Goal: Check status: Check status

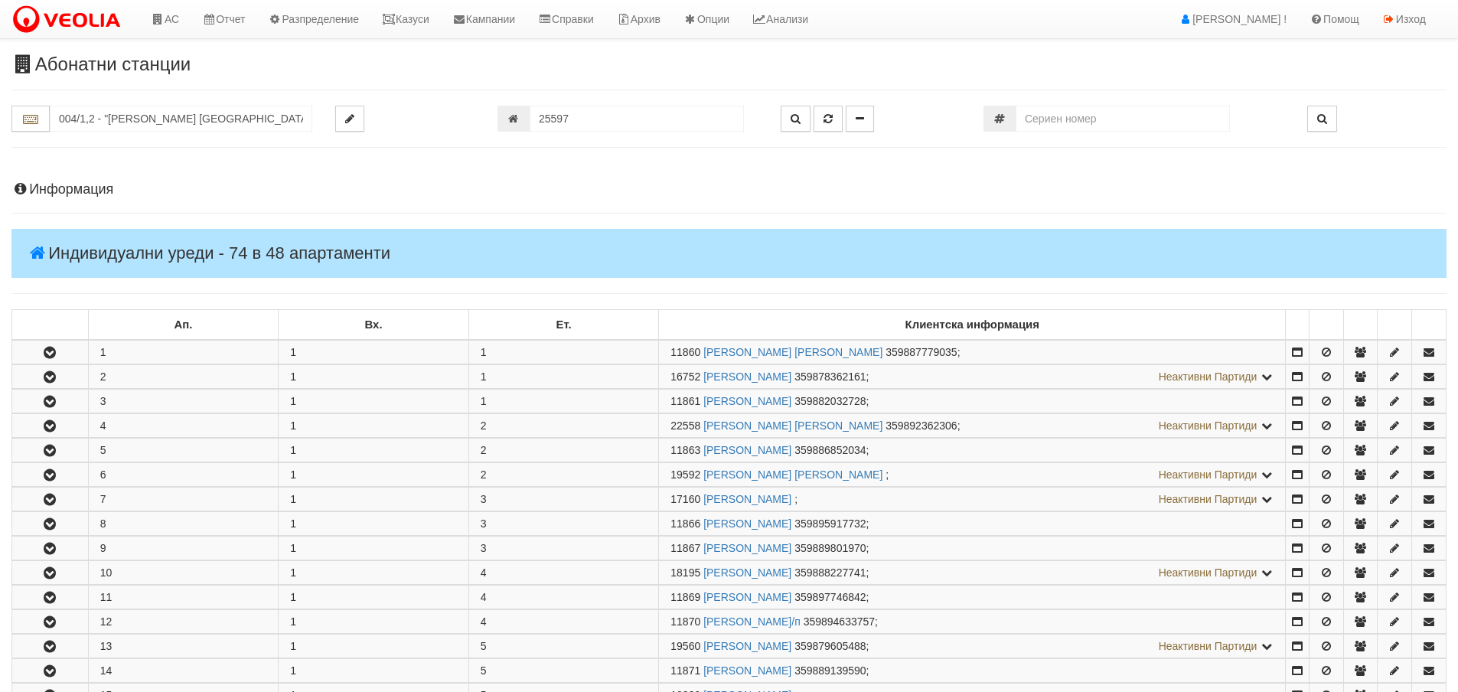
scroll to position [792, 0]
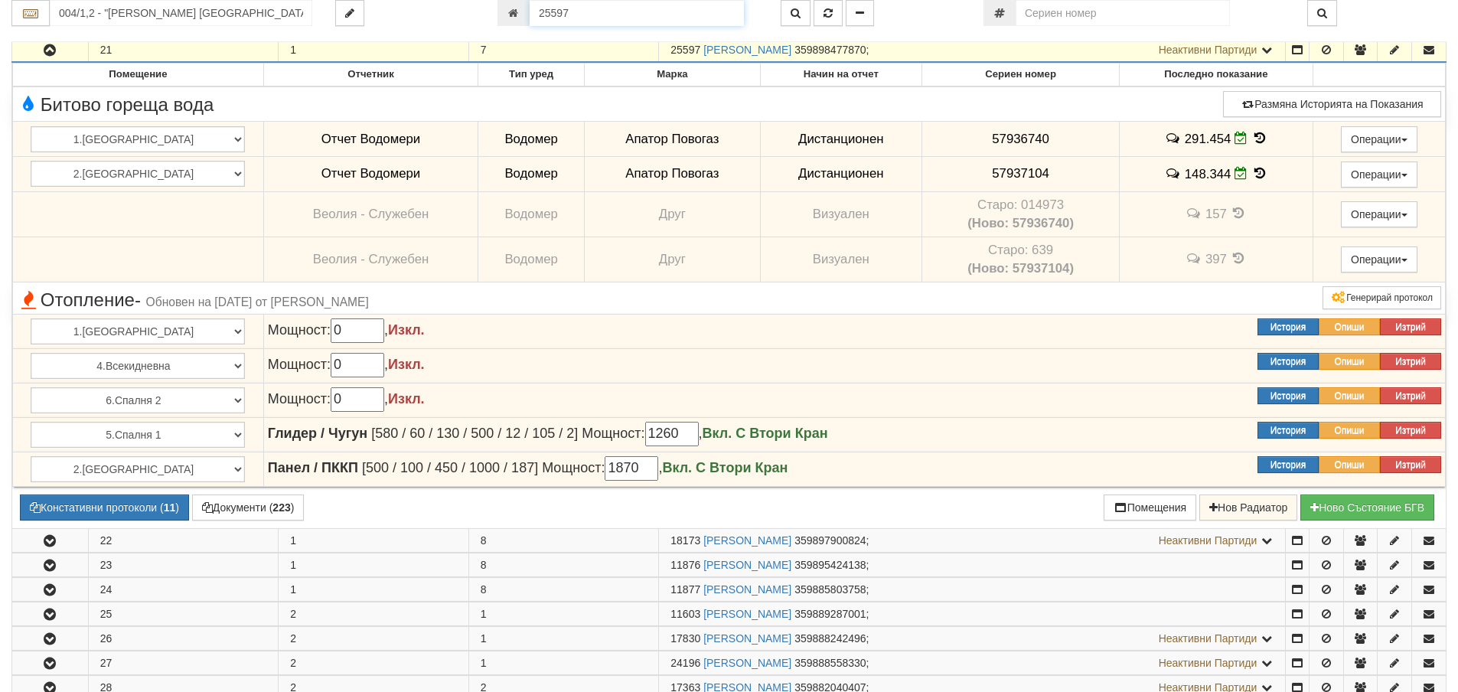
click at [583, 21] on input "25597" at bounding box center [637, 13] width 214 height 26
type input "24062"
type input "016/1 - "ВЕОЛИЯ ЕНЕРДЖИ ВАРНА " ЕАД"
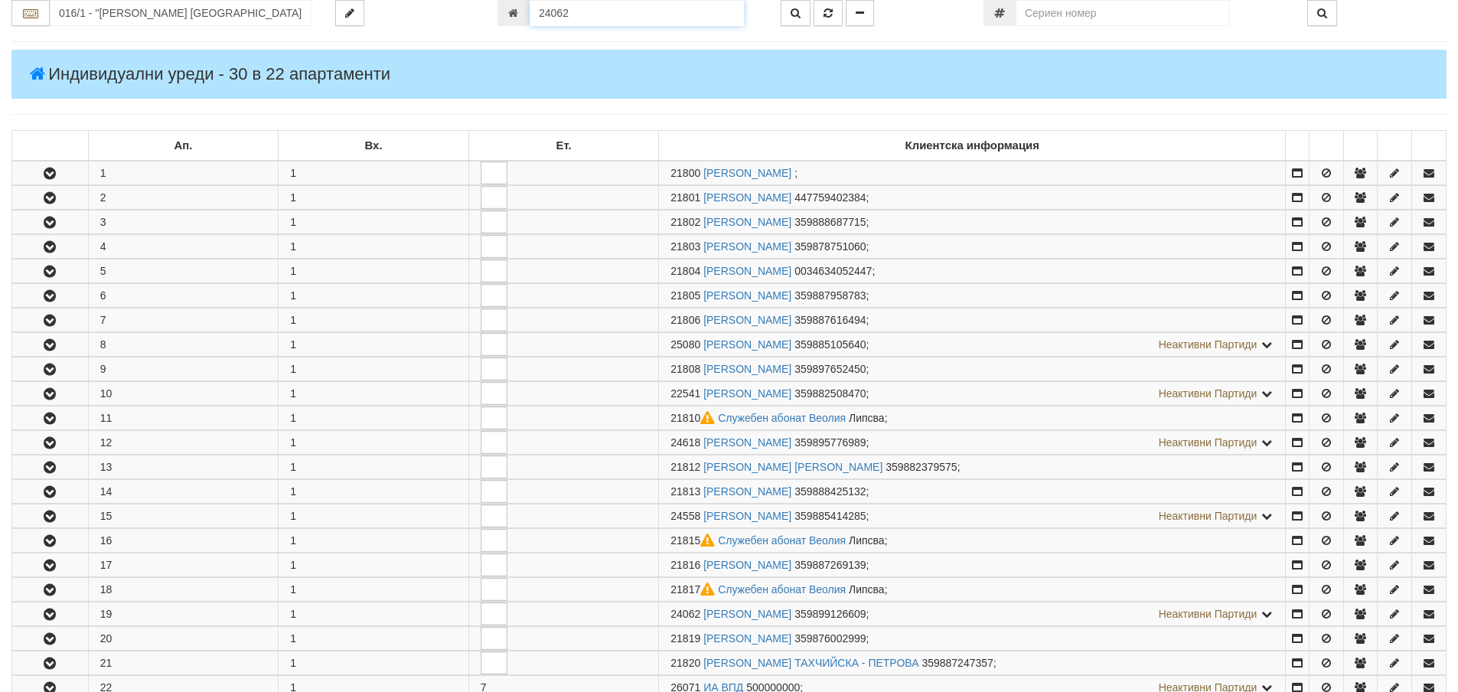
scroll to position [560, 0]
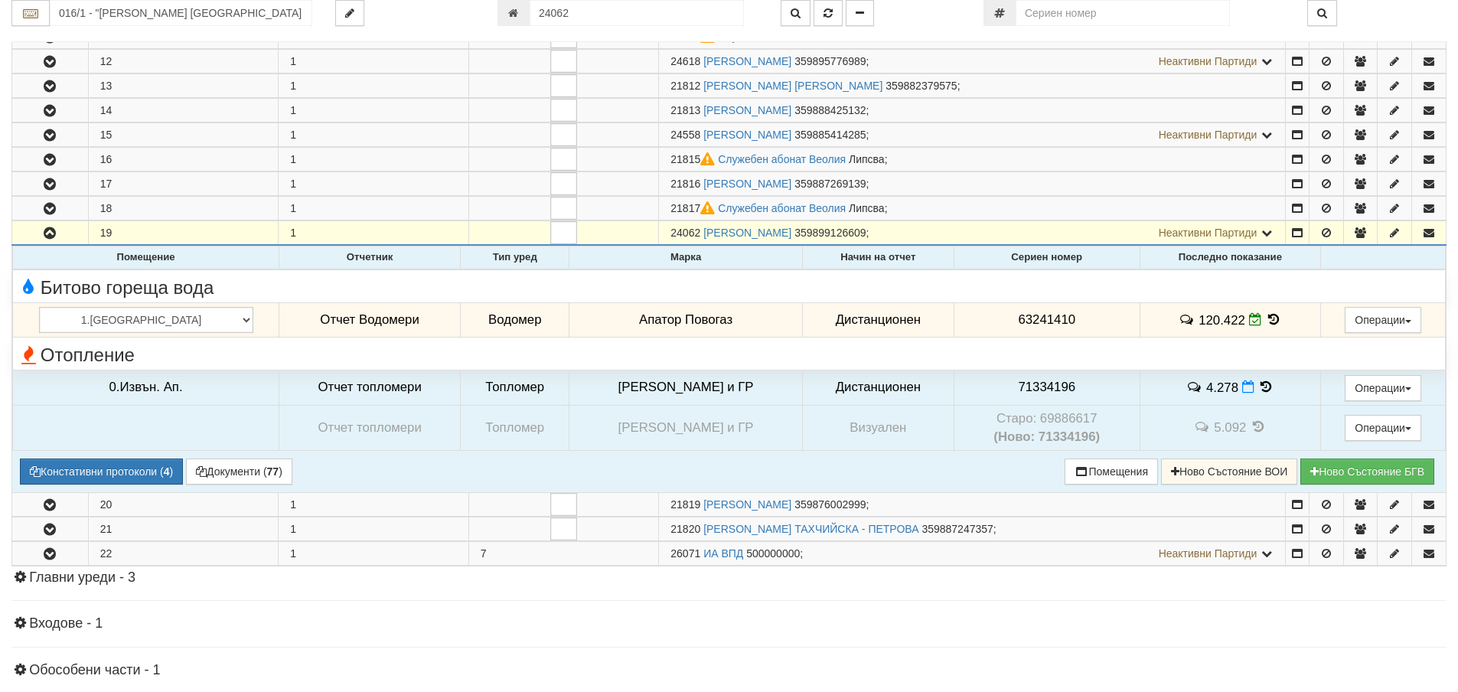
click at [1265, 320] on icon at bounding box center [1273, 319] width 17 height 13
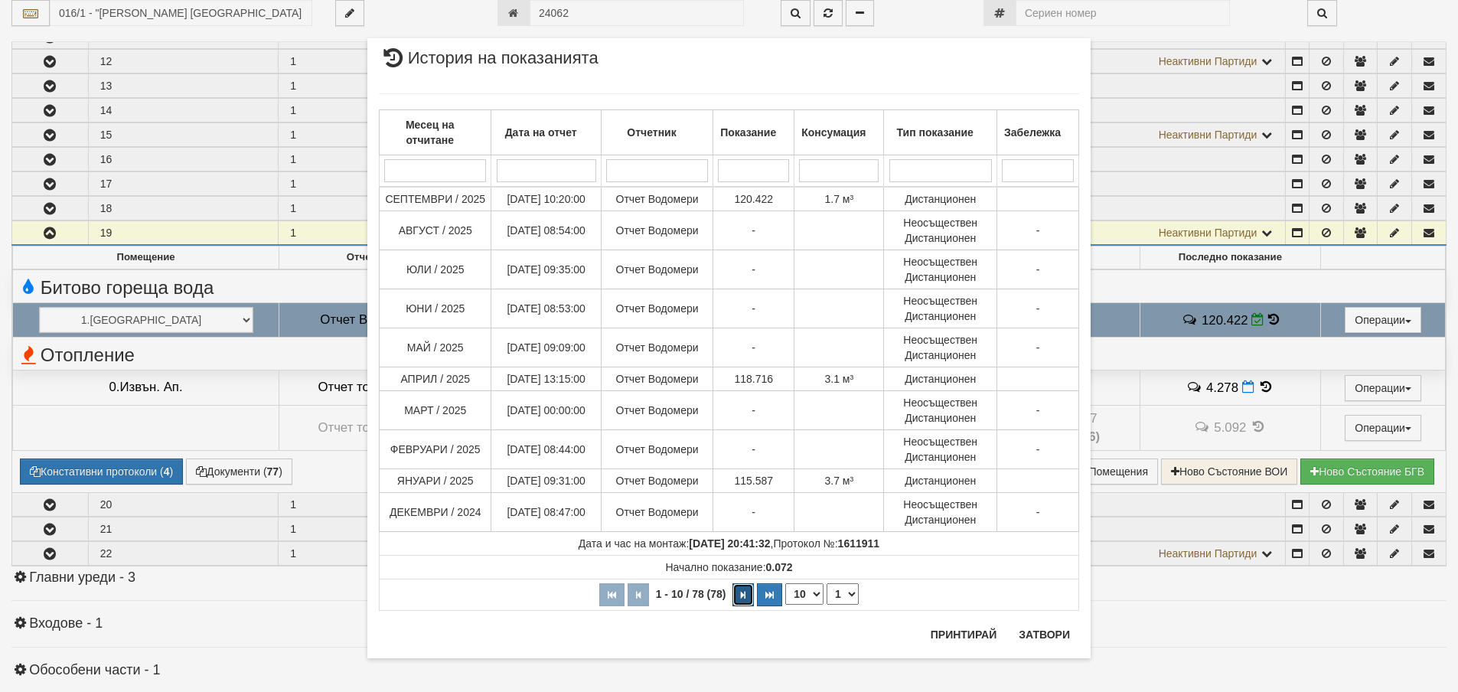
click at [734, 598] on button "button" at bounding box center [743, 594] width 21 height 23
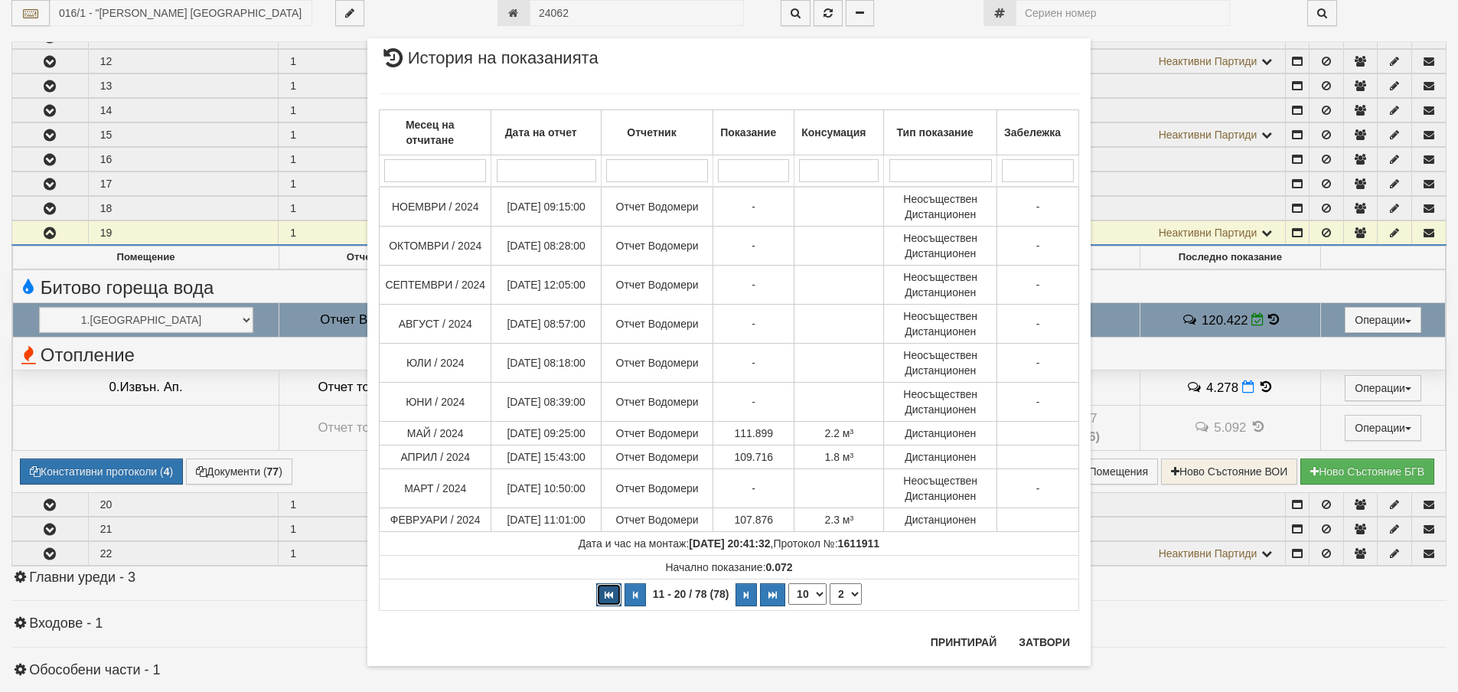
click at [605, 595] on icon "button" at bounding box center [609, 595] width 8 height 8
select select "1"
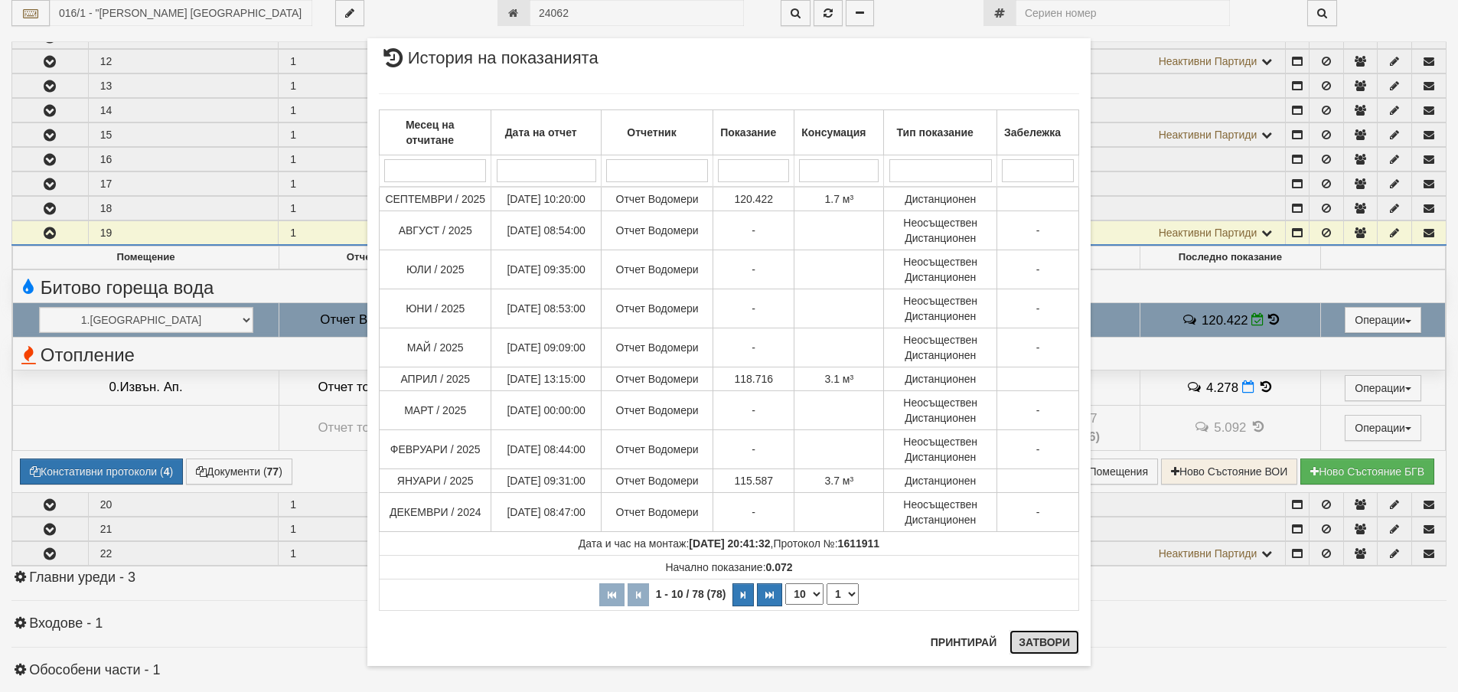
click at [1029, 644] on button "Затвори" at bounding box center [1045, 642] width 70 height 24
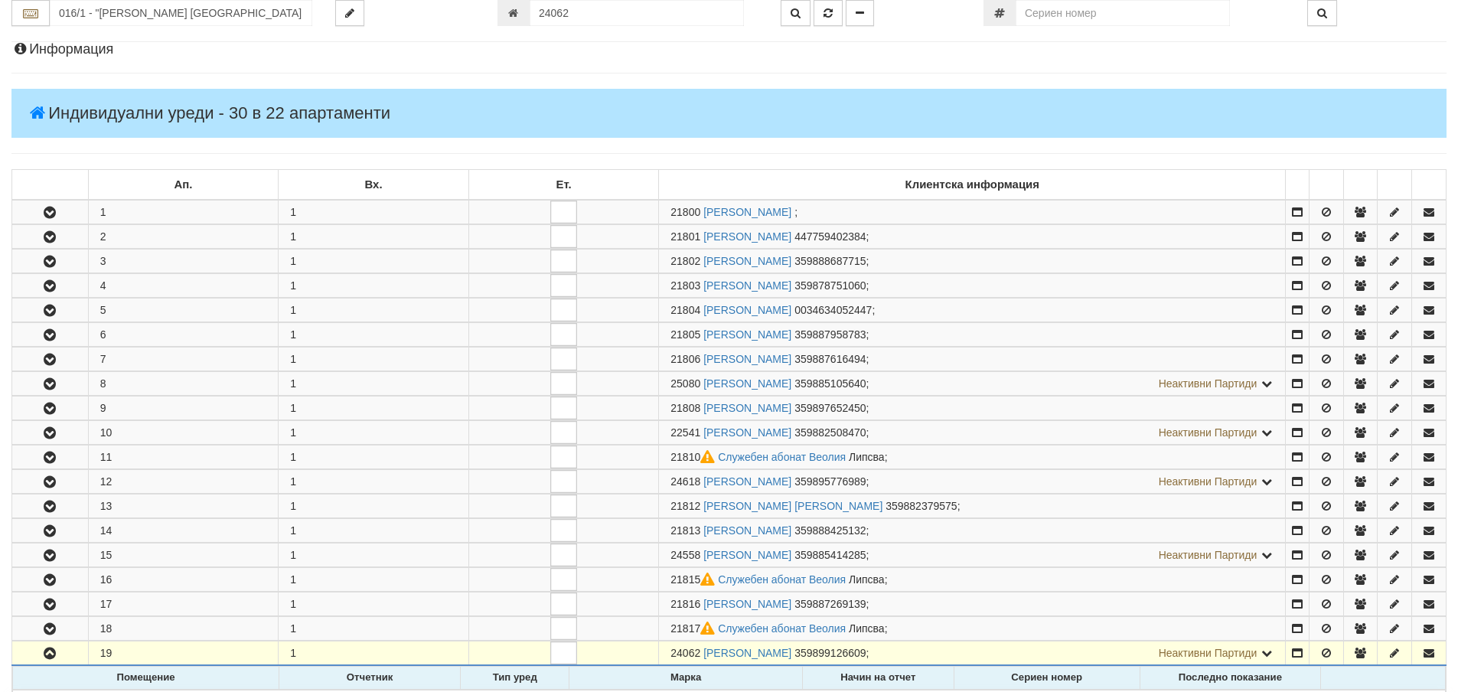
scroll to position [0, 0]
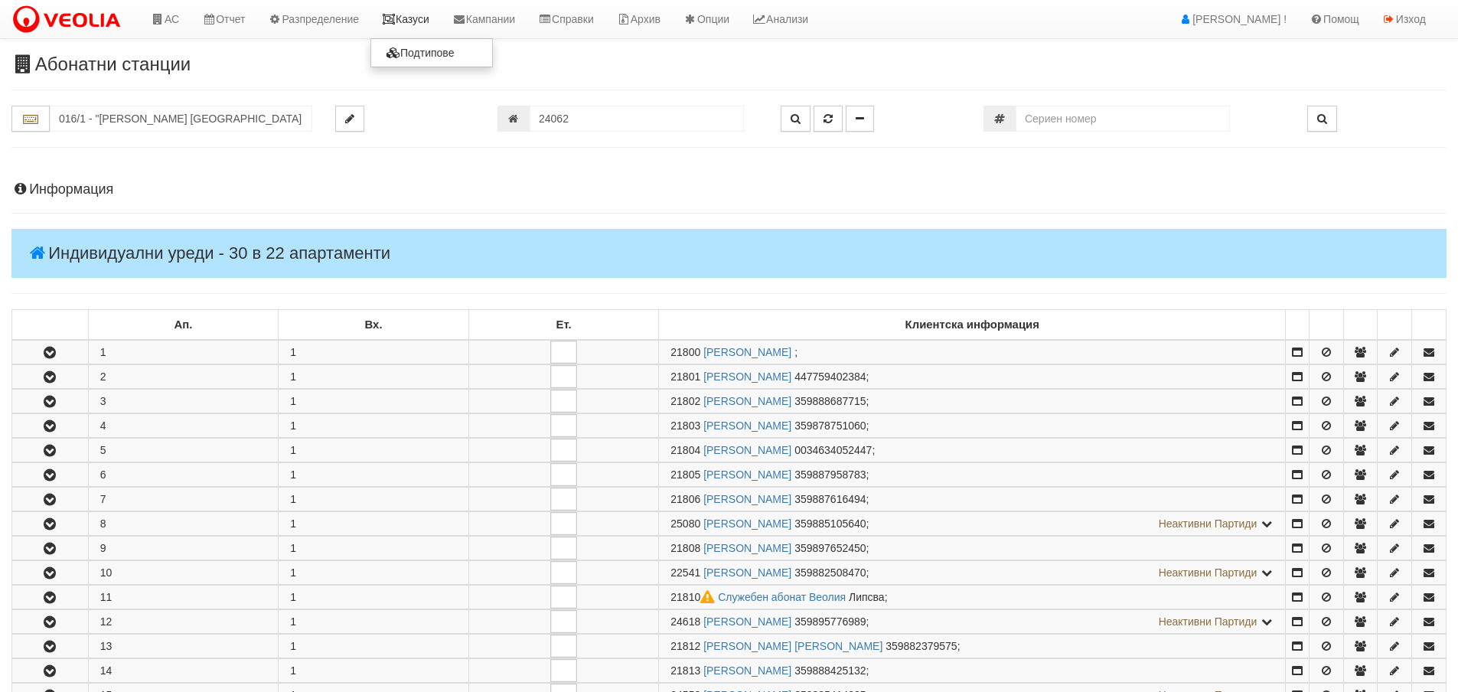
click at [424, 16] on link "Казуси" at bounding box center [406, 19] width 70 height 38
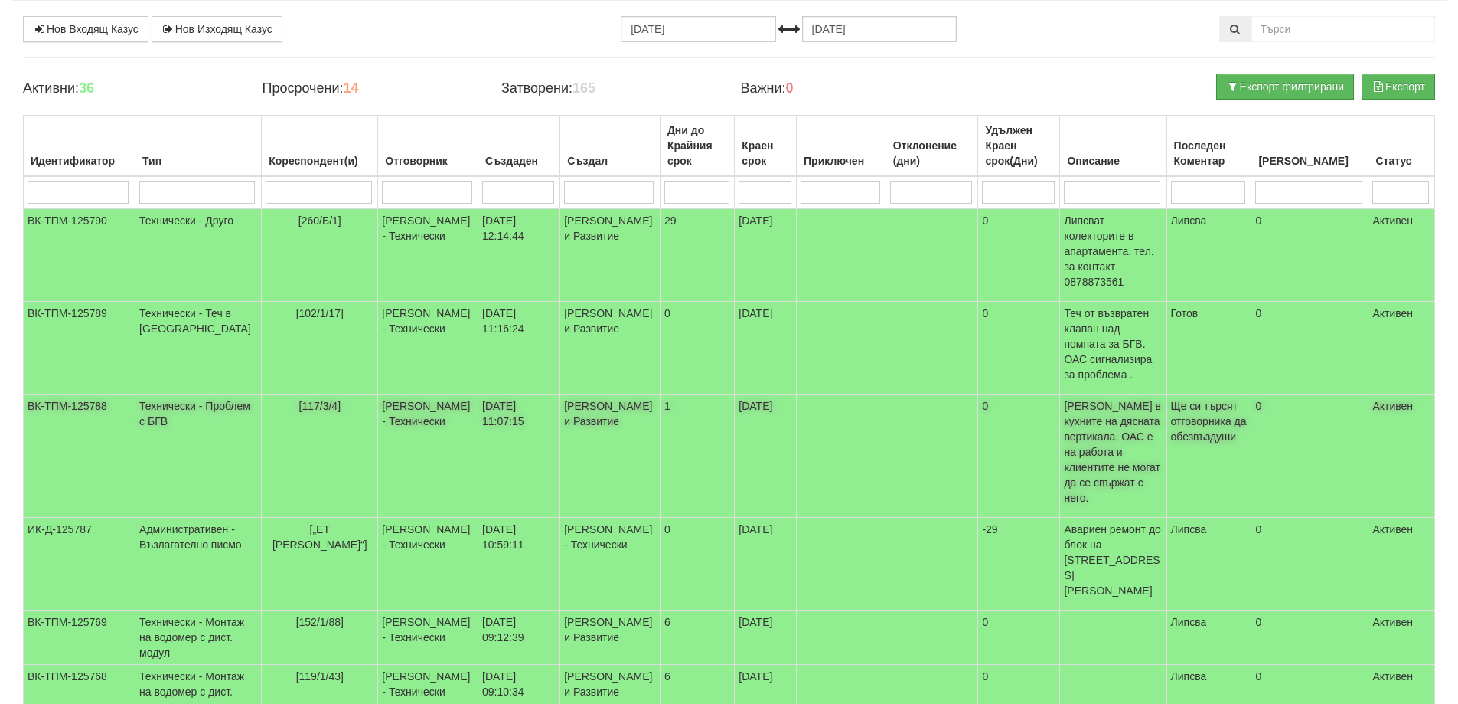
scroll to position [230, 0]
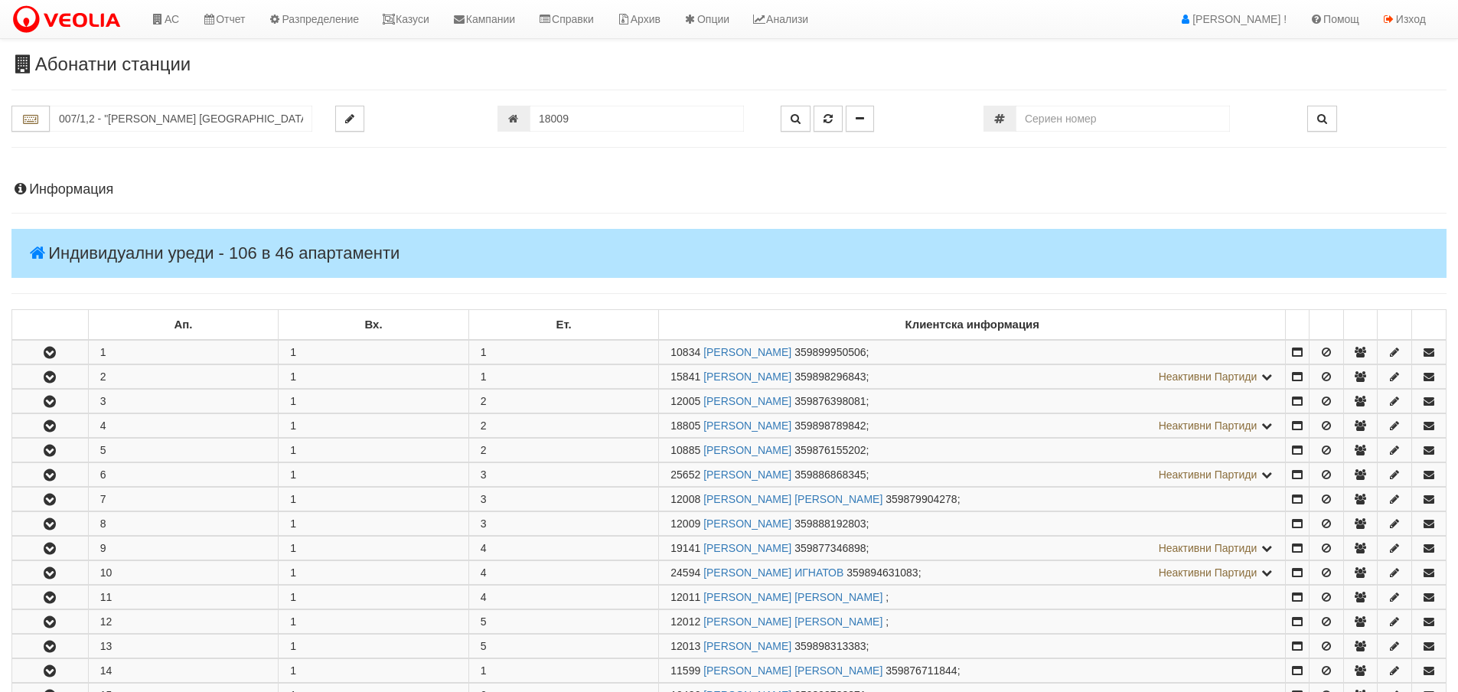
scroll to position [988, 0]
